Goal: Download file/media

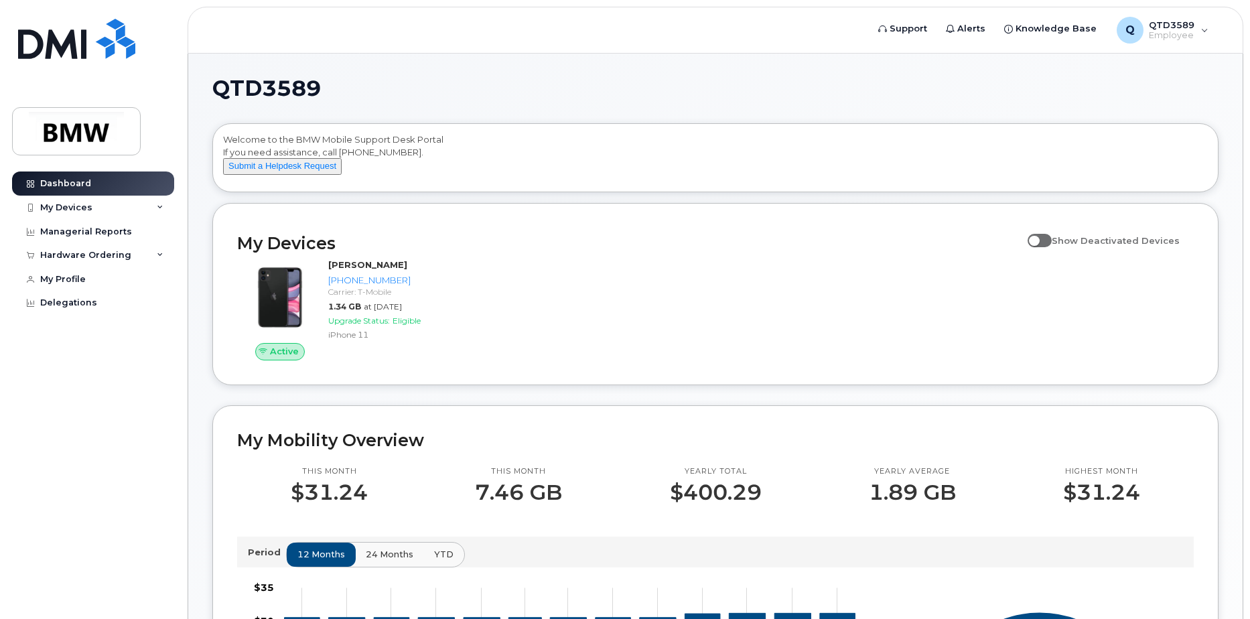
click at [1059, 253] on label "Show Deactivated Devices" at bounding box center [1104, 240] width 152 height 25
click at [1038, 238] on input "Show Deactivated Devices" at bounding box center [1033, 233] width 11 height 11
checkbox input "true"
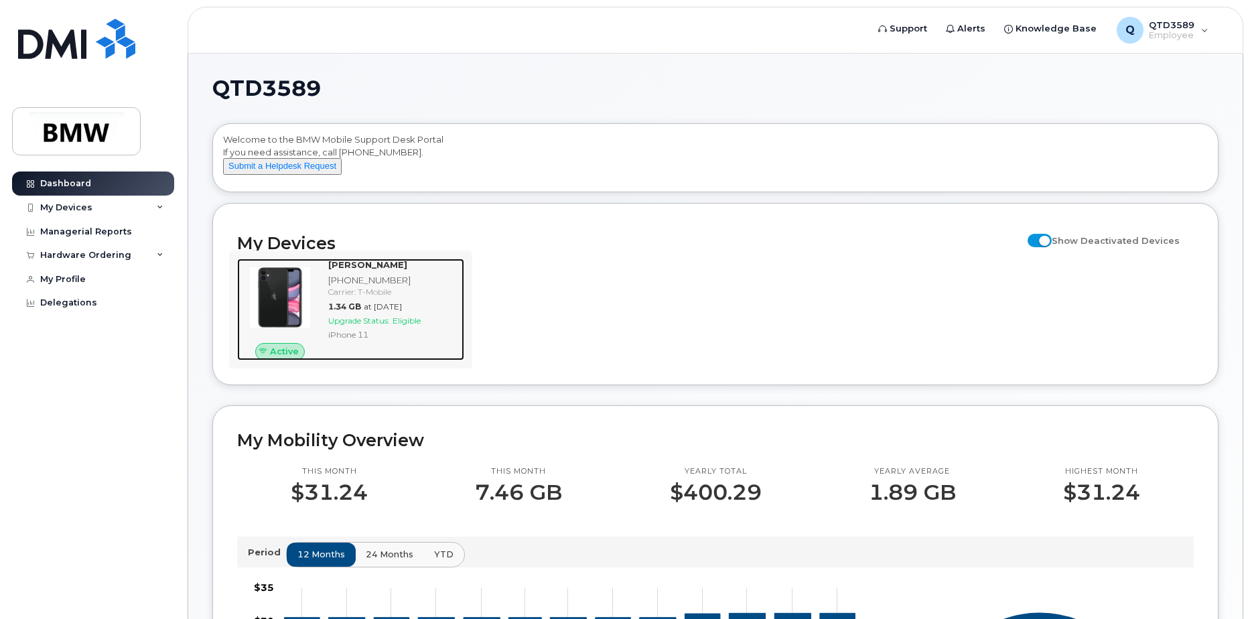
click at [334, 311] on span "1.34 GB" at bounding box center [344, 306] width 33 height 10
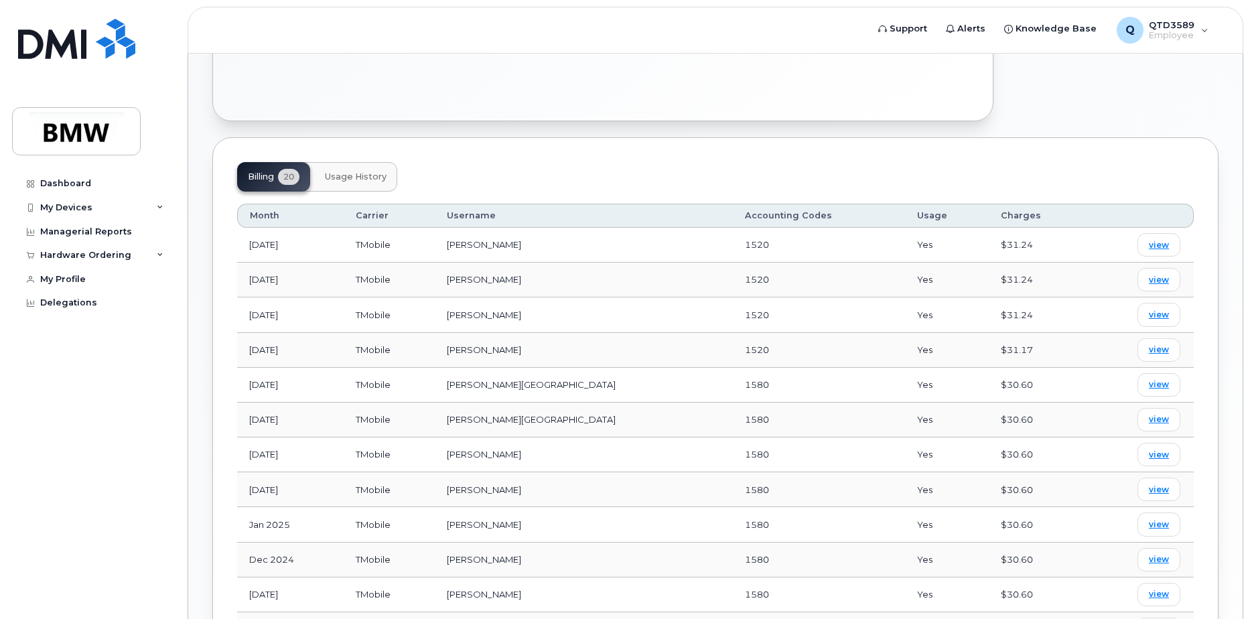
scroll to position [402, 0]
